Goal: Find specific page/section

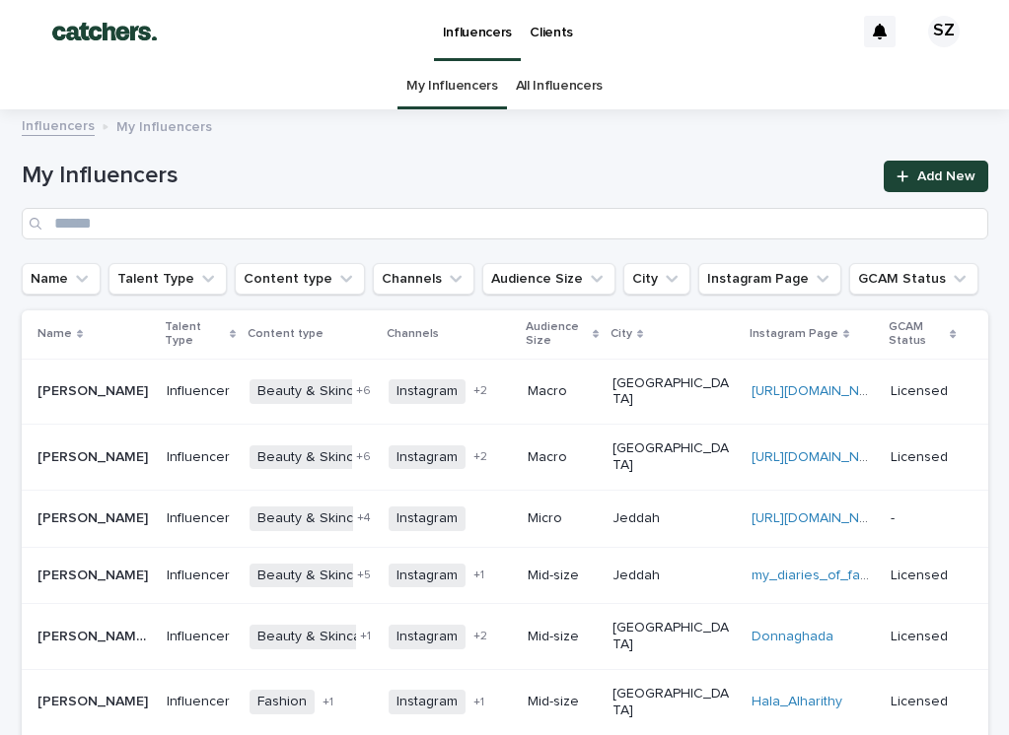
click at [561, 87] on link "All Influencers" at bounding box center [559, 86] width 87 height 46
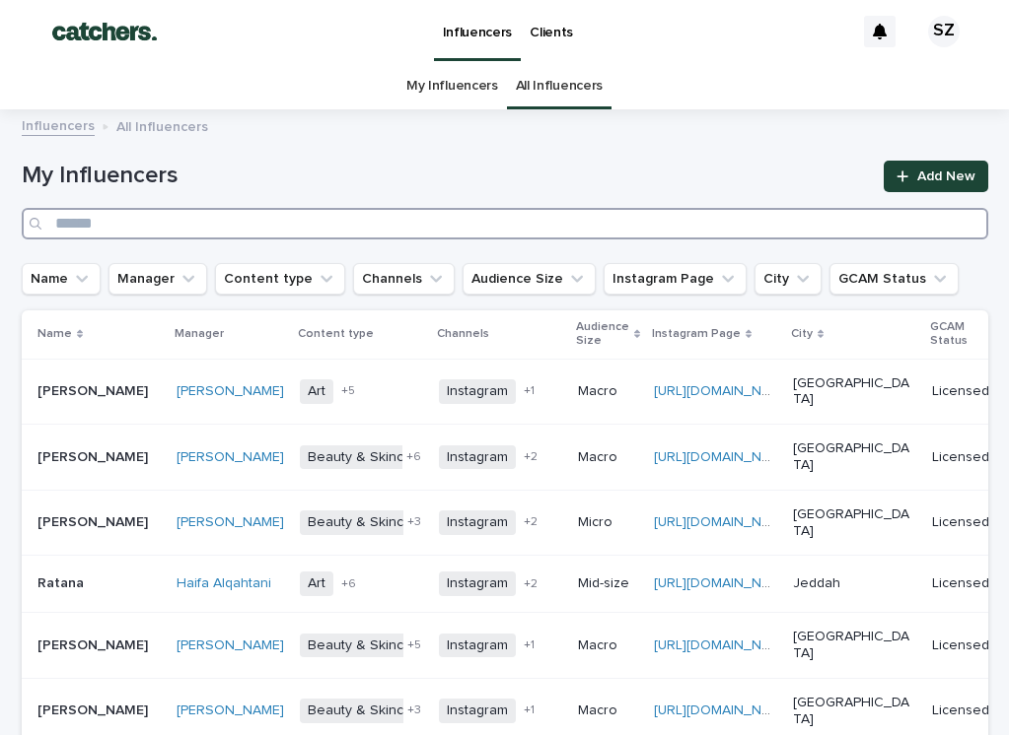
click at [394, 225] on input "Search" at bounding box center [505, 224] width 966 height 32
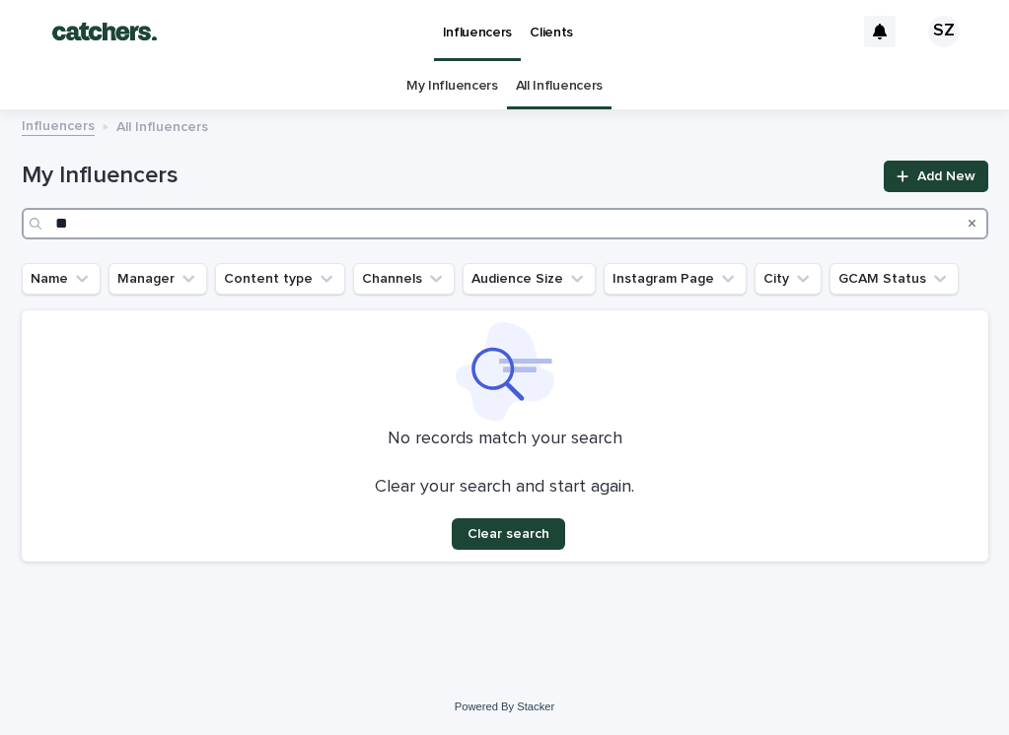
type input "*"
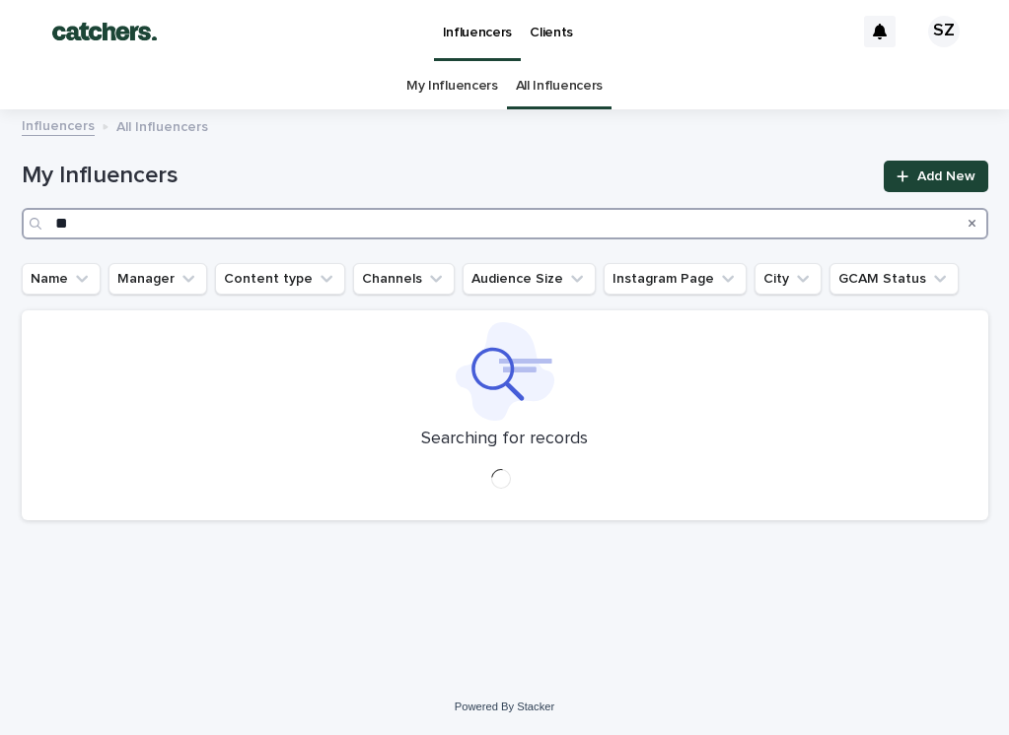
type input "*"
